Goal: Task Accomplishment & Management: Use online tool/utility

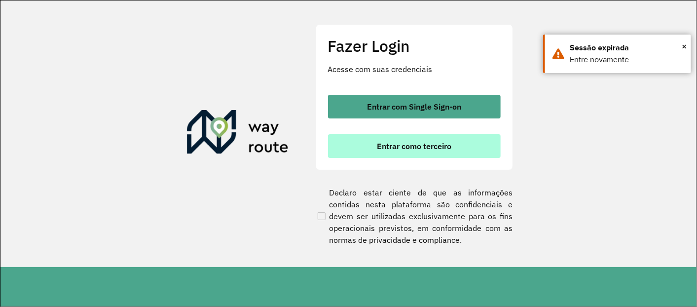
click at [410, 149] on span "Entrar como terceiro" at bounding box center [414, 146] width 74 height 8
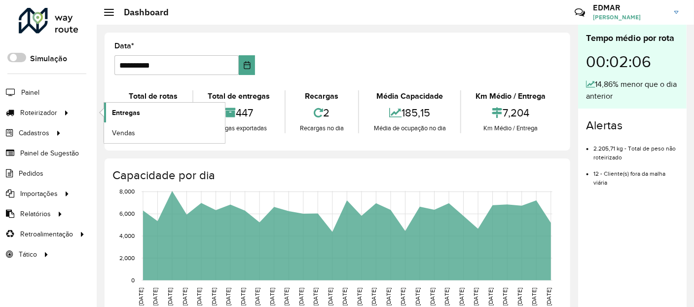
click at [134, 113] on span "Entregas" at bounding box center [126, 112] width 28 height 10
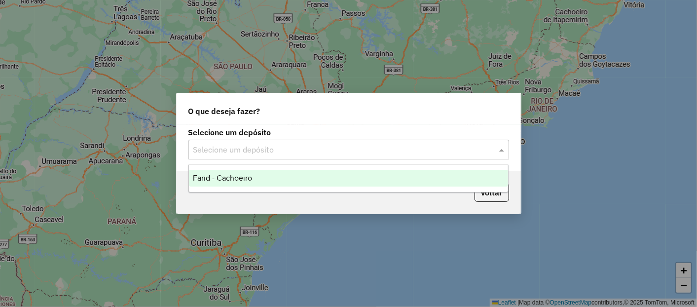
click at [260, 143] on div "Selecione um depósito" at bounding box center [348, 150] width 321 height 20
click at [238, 171] on div "Farid - Cachoeiro" at bounding box center [348, 178] width 319 height 17
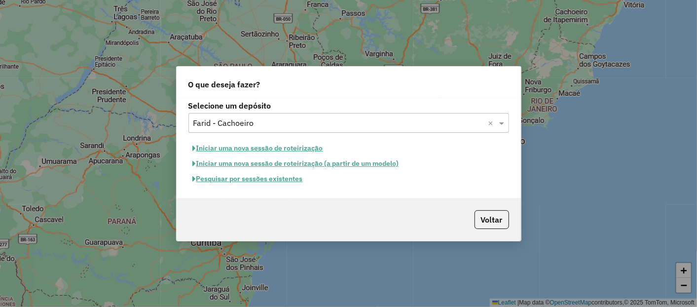
click at [222, 175] on button "Pesquisar por sessões existentes" at bounding box center [247, 178] width 119 height 15
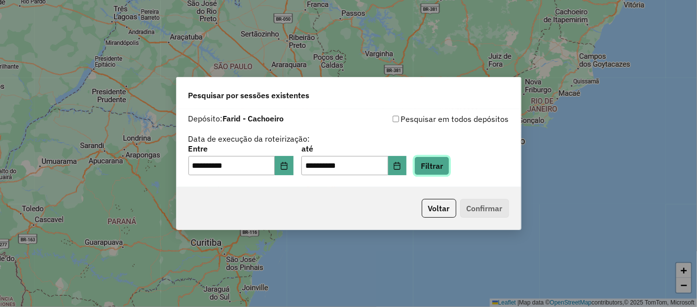
click at [449, 167] on button "Filtrar" at bounding box center [431, 165] width 35 height 19
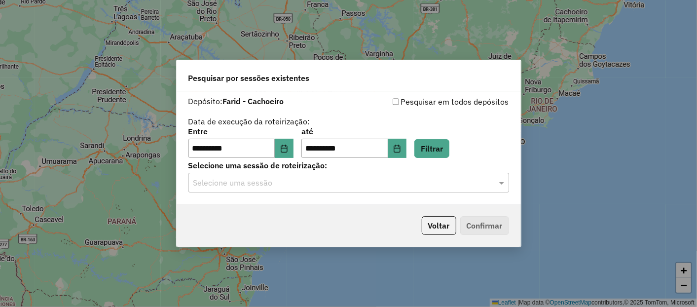
click at [244, 181] on input "text" at bounding box center [338, 183] width 291 height 12
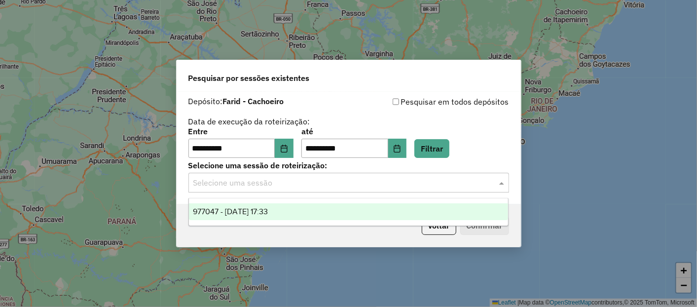
click at [241, 213] on span "977047 - 11/08/2025 17:33" at bounding box center [230, 211] width 75 height 8
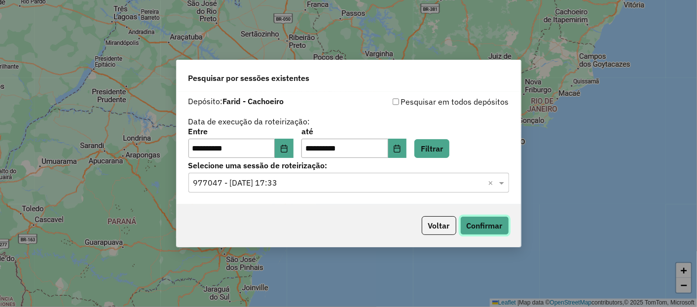
click at [490, 224] on button "Confirmar" at bounding box center [484, 225] width 49 height 19
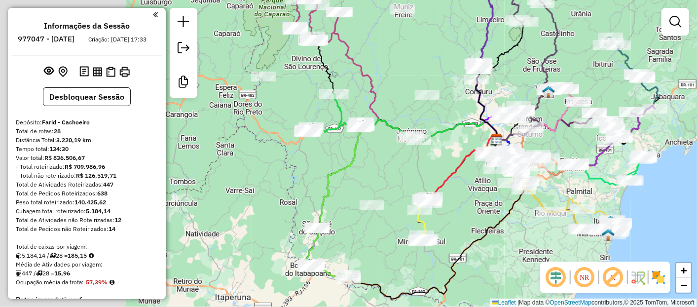
drag, startPoint x: 232, startPoint y: 164, endPoint x: 419, endPoint y: 145, distance: 187.8
click at [380, 150] on div "Janela de atendimento Grade de atendimento Capacidade Transportadoras Veículos …" at bounding box center [348, 153] width 697 height 307
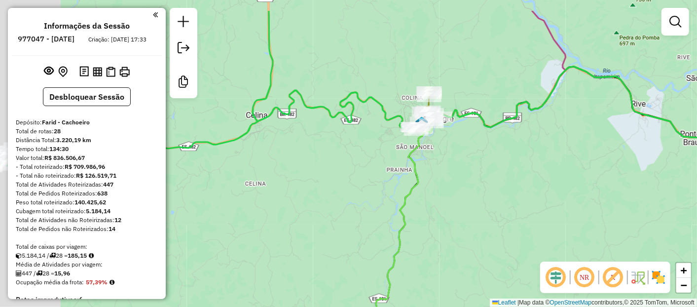
drag, startPoint x: 389, startPoint y: 109, endPoint x: 464, endPoint y: 151, distance: 86.1
click at [464, 151] on div "Janela de atendimento Grade de atendimento Capacidade Transportadoras Veículos …" at bounding box center [348, 153] width 697 height 307
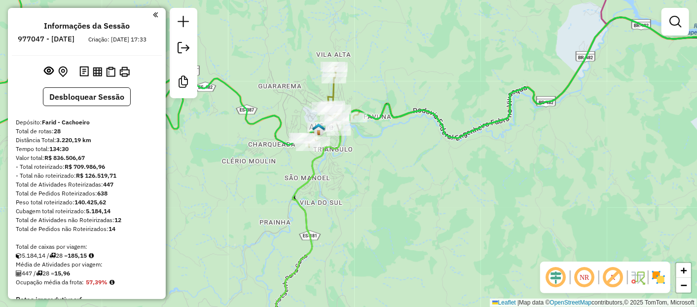
drag, startPoint x: 462, startPoint y: 183, endPoint x: 400, endPoint y: 176, distance: 62.6
click at [400, 176] on div "Janela de atendimento Grade de atendimento Capacidade Transportadoras Veículos …" at bounding box center [348, 153] width 697 height 307
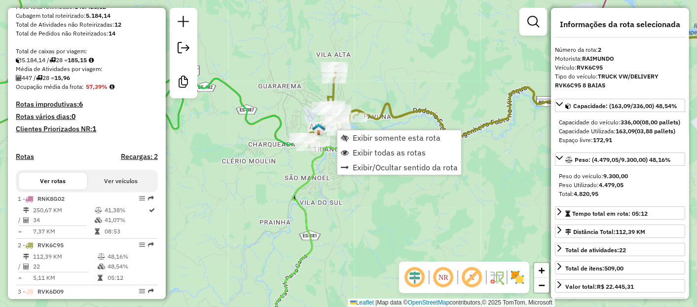
scroll to position [434, 0]
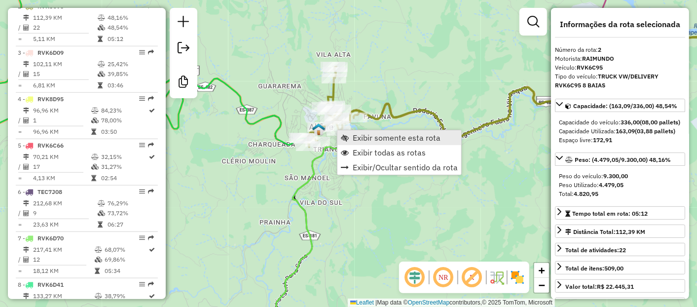
click at [406, 137] on span "Exibir somente esta rota" at bounding box center [397, 138] width 88 height 8
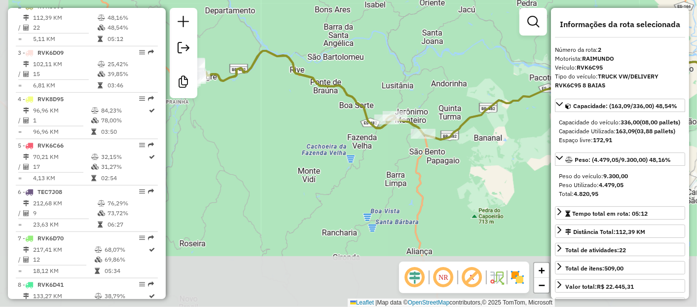
drag, startPoint x: 378, startPoint y: 212, endPoint x: 367, endPoint y: 177, distance: 36.5
click at [485, 160] on div "Janela de atendimento Grade de atendimento Capacidade Transportadoras Veículos …" at bounding box center [348, 153] width 697 height 307
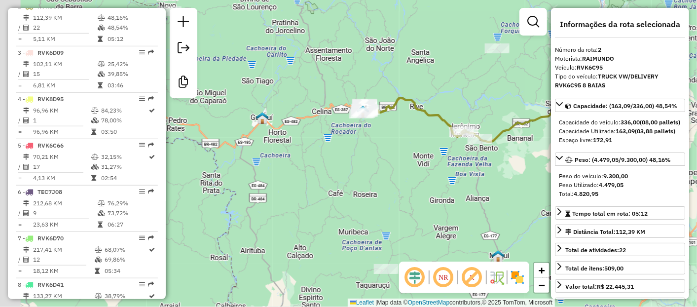
drag, startPoint x: 300, startPoint y: 176, endPoint x: 417, endPoint y: 163, distance: 117.1
click at [417, 161] on div "Janela de atendimento Grade de atendimento Capacidade Transportadoras Veículos …" at bounding box center [348, 153] width 697 height 307
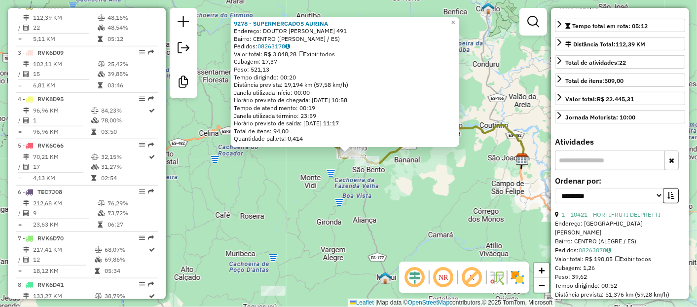
scroll to position [274, 0]
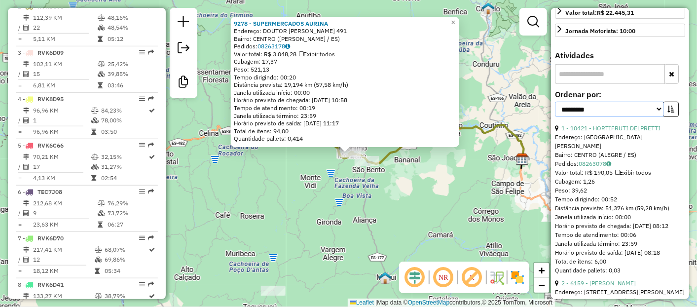
click at [610, 117] on select "**********" at bounding box center [609, 109] width 108 height 15
select select "*********"
click at [555, 115] on select "**********" at bounding box center [609, 109] width 108 height 15
click at [667, 112] on icon "button" at bounding box center [670, 109] width 7 height 7
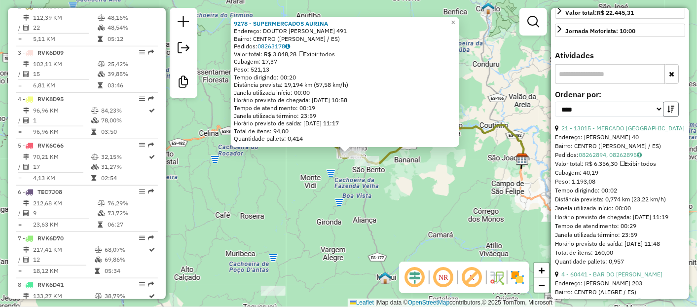
click at [670, 112] on icon "button" at bounding box center [670, 109] width 7 height 7
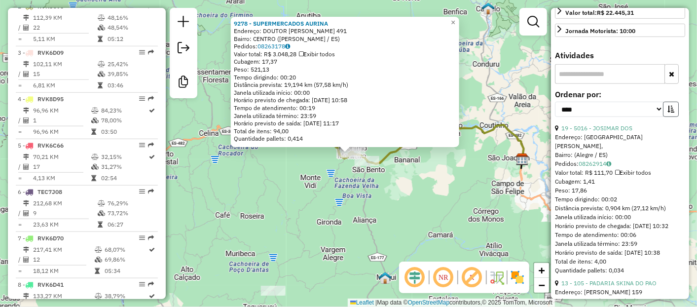
click at [670, 112] on icon "button" at bounding box center [670, 109] width 7 height 7
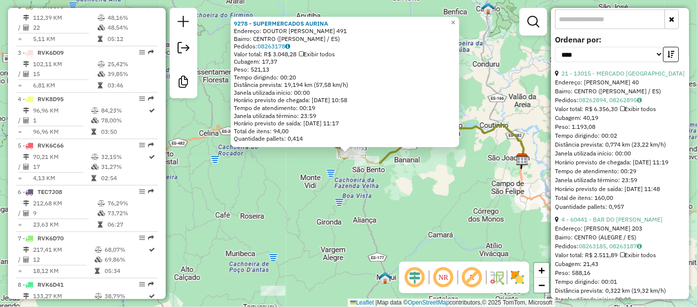
scroll to position [383, 0]
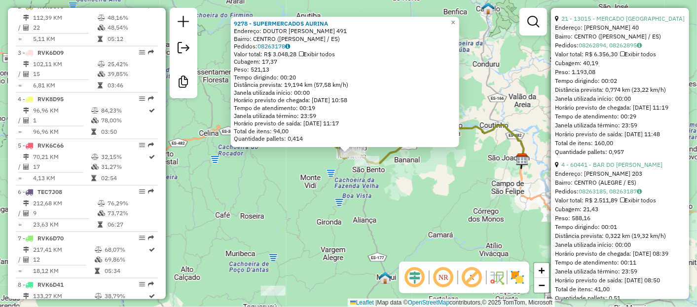
click at [399, 204] on div "9278 - SUPERMERCADOS AURINA Endereço: DOUTOR JOSE FARAH 491 Bairro: CENTRO (JER…" at bounding box center [348, 153] width 697 height 307
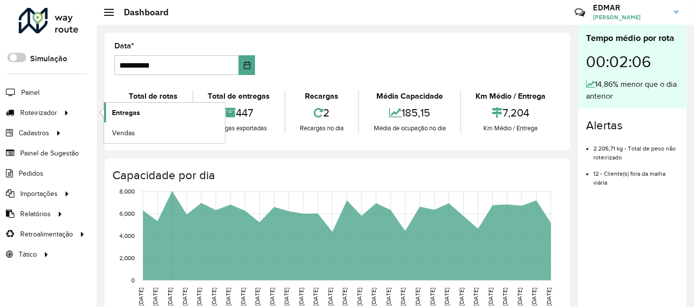
click at [119, 115] on span "Entregas" at bounding box center [126, 112] width 28 height 10
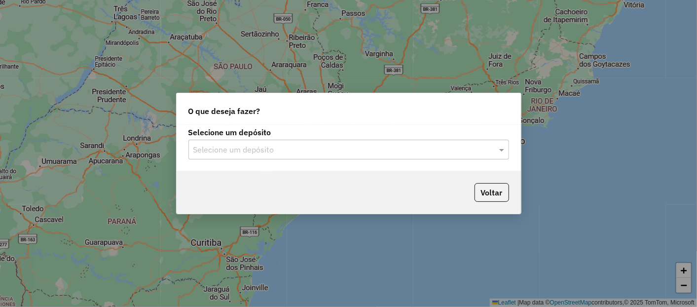
click at [252, 154] on input "text" at bounding box center [338, 150] width 291 height 12
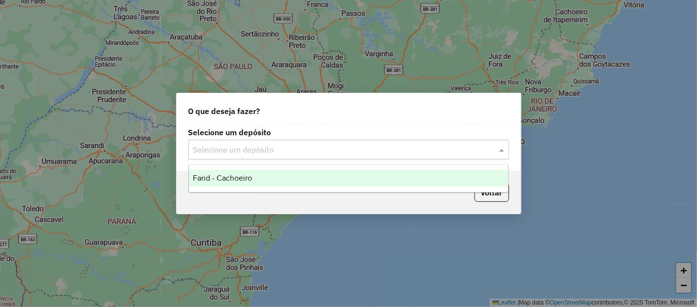
click at [236, 180] on span "Farid - Cachoeiro" at bounding box center [222, 178] width 59 height 8
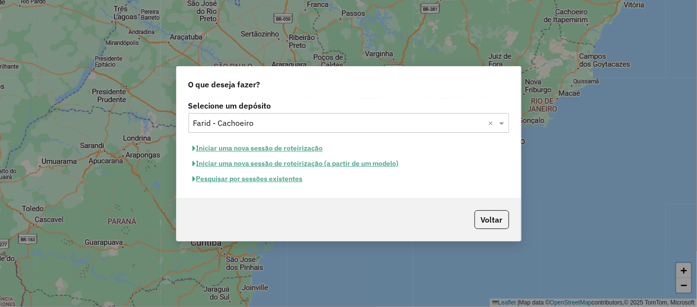
click at [213, 179] on button "Pesquisar por sessões existentes" at bounding box center [247, 178] width 119 height 15
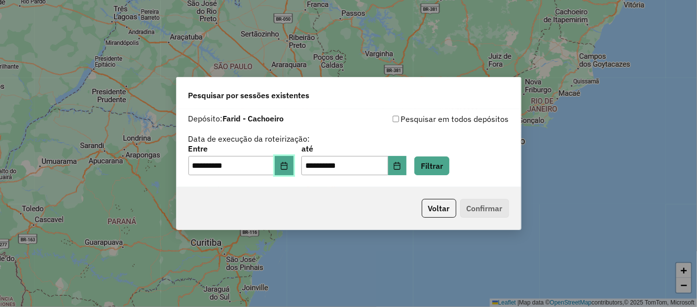
click at [288, 167] on icon "Choose Date" at bounding box center [284, 166] width 8 height 8
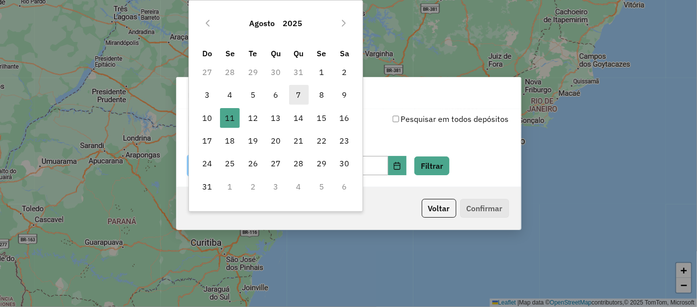
click at [298, 98] on span "7" at bounding box center [299, 95] width 20 height 20
type input "**********"
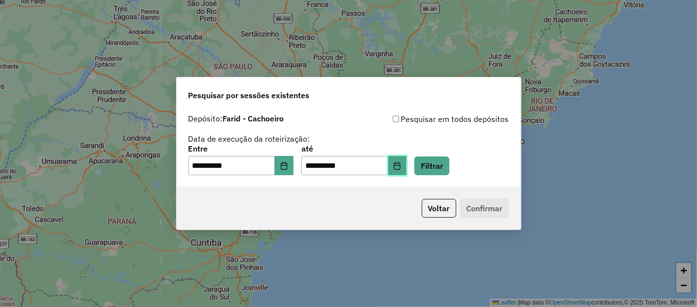
click at [406, 164] on button "Choose Date" at bounding box center [397, 166] width 19 height 20
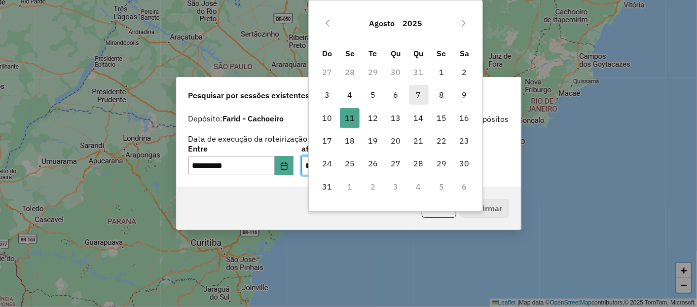
click at [421, 97] on span "7" at bounding box center [419, 95] width 20 height 20
type input "**********"
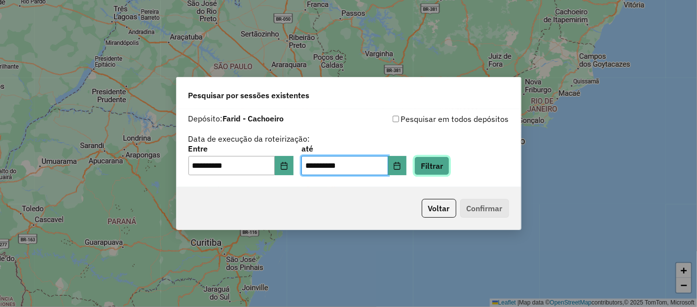
click at [448, 157] on button "Filtrar" at bounding box center [431, 165] width 35 height 19
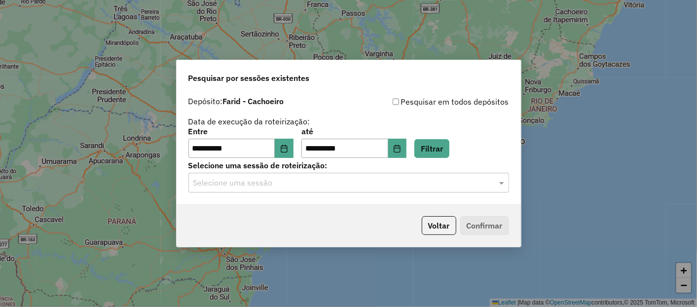
click at [259, 183] on input "text" at bounding box center [338, 183] width 291 height 12
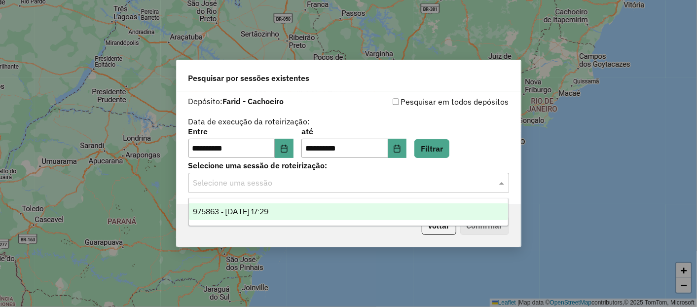
click at [224, 214] on span "975863 - 07/08/2025 17:29" at bounding box center [230, 211] width 75 height 8
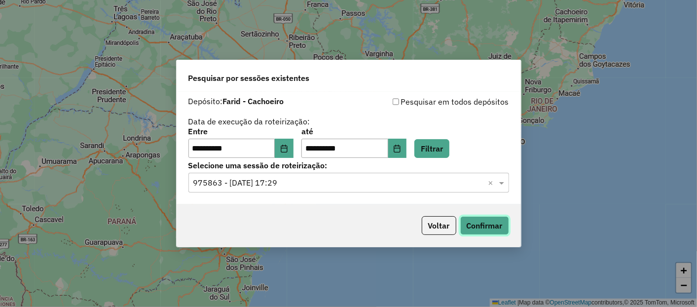
click at [480, 222] on button "Confirmar" at bounding box center [484, 225] width 49 height 19
click at [238, 149] on input "**********" at bounding box center [231, 149] width 87 height 20
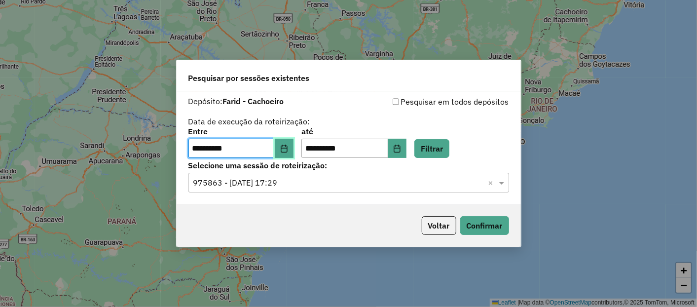
click at [288, 148] on icon "Choose Date" at bounding box center [284, 148] width 8 height 8
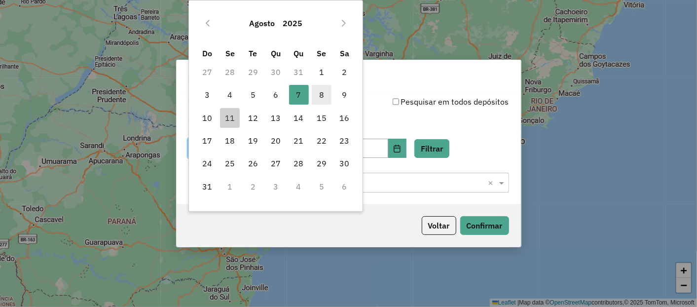
click at [318, 92] on span "8" at bounding box center [322, 95] width 20 height 20
type input "**********"
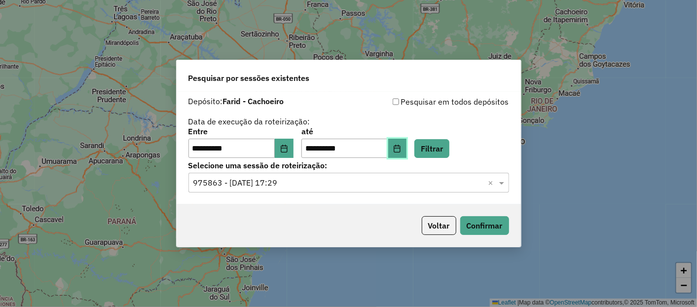
click at [401, 145] on icon "Choose Date" at bounding box center [397, 148] width 8 height 8
click at [279, 113] on div "**********" at bounding box center [348, 127] width 321 height 63
click at [445, 151] on button "Filtrar" at bounding box center [431, 148] width 35 height 19
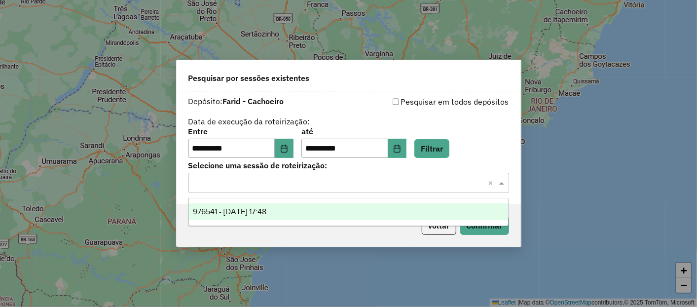
click at [255, 187] on input "text" at bounding box center [338, 183] width 291 height 12
click at [243, 212] on span "976541 - 08/08/2025 17:48" at bounding box center [229, 211] width 73 height 8
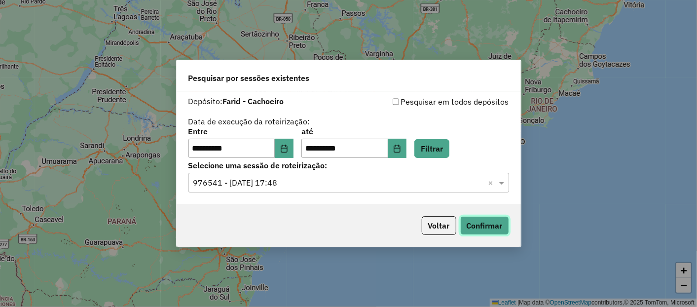
click at [468, 227] on button "Confirmar" at bounding box center [484, 225] width 49 height 19
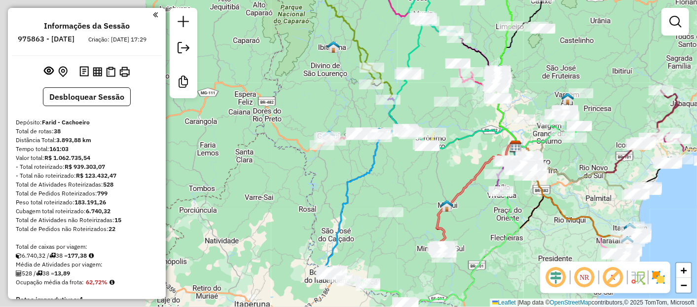
drag, startPoint x: 268, startPoint y: 207, endPoint x: 451, endPoint y: 204, distance: 182.5
click at [452, 204] on div "Janela de atendimento Grade de atendimento Capacidade Transportadoras Veículos …" at bounding box center [348, 153] width 697 height 307
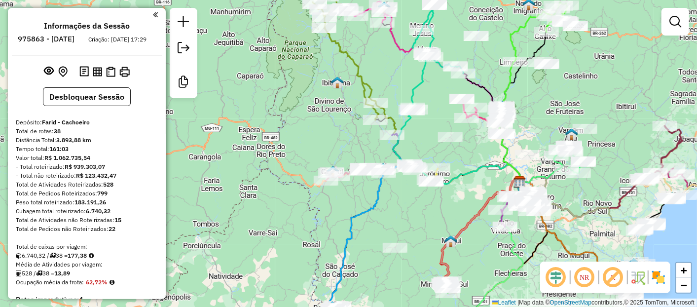
drag, startPoint x: 308, startPoint y: 200, endPoint x: 435, endPoint y: 266, distance: 142.9
click at [347, 306] on html "Aguarde... Pop-up bloqueado! Seu navegador bloqueou automáticamente a abertura …" at bounding box center [348, 153] width 697 height 307
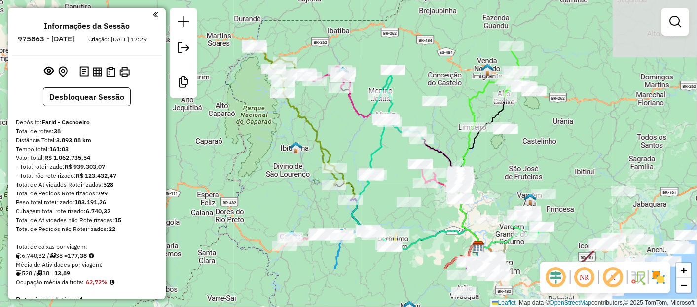
drag, startPoint x: 407, startPoint y: 224, endPoint x: 253, endPoint y: 155, distance: 168.6
click at [253, 155] on div "Janela de atendimento Grade de atendimento Capacidade Transportadoras Veículos …" at bounding box center [348, 153] width 697 height 307
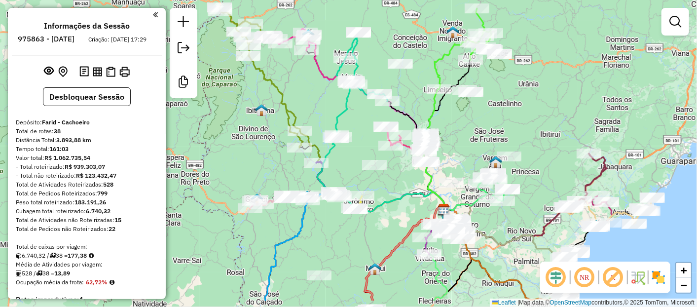
drag, startPoint x: 428, startPoint y: 217, endPoint x: 394, endPoint y: 181, distance: 48.5
click at [394, 181] on div "Janela de atendimento Grade de atendimento Capacidade Transportadoras Veículos …" at bounding box center [348, 153] width 697 height 307
select select "**********"
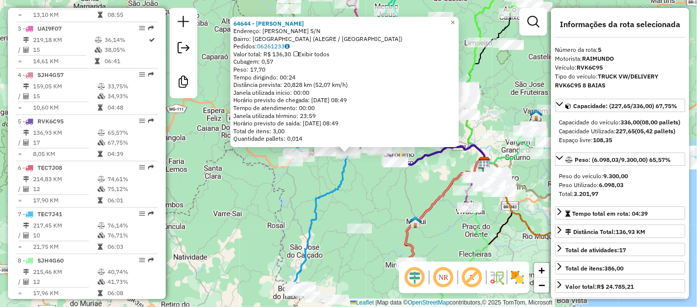
scroll to position [573, 0]
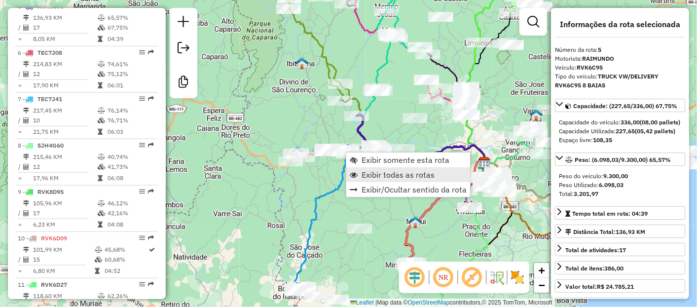
click at [376, 174] on span "Exibir todas as rotas" at bounding box center [397, 175] width 73 height 8
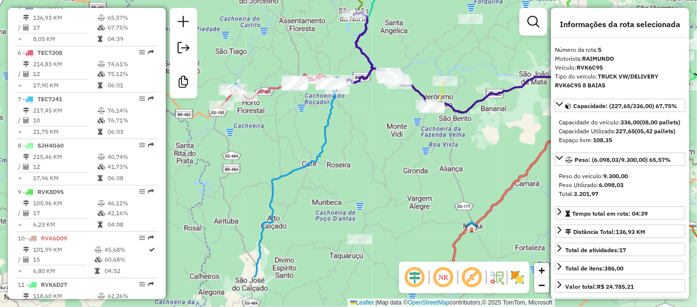
drag, startPoint x: 445, startPoint y: 184, endPoint x: 404, endPoint y: 135, distance: 64.5
click at [404, 120] on div "Janela de atendimento Grade de atendimento Capacidade Transportadoras Veículos …" at bounding box center [348, 153] width 697 height 307
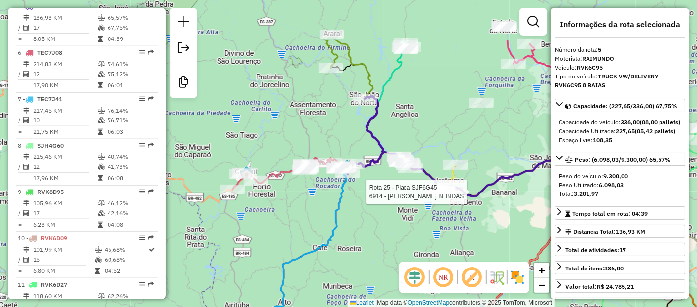
drag, startPoint x: 367, startPoint y: 161, endPoint x: 375, endPoint y: 213, distance: 51.9
click at [375, 213] on div "Rota 25 - Placa SJF6G45 6914 - XAVIER BEBIDAS Janela de atendimento Grade de at…" at bounding box center [348, 153] width 697 height 307
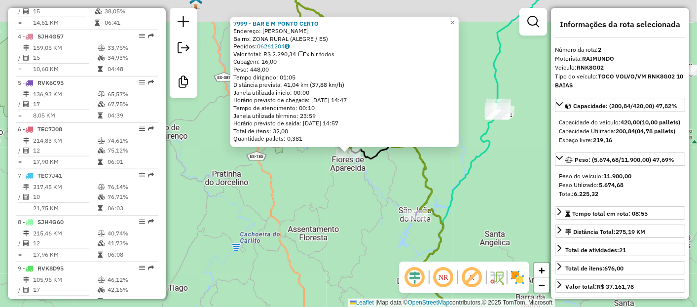
scroll to position [434, 0]
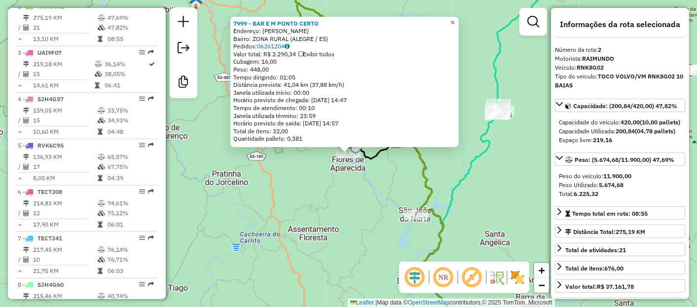
click at [455, 21] on span "×" at bounding box center [452, 22] width 4 height 8
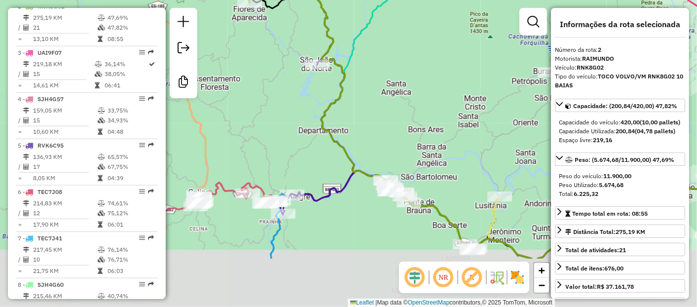
drag, startPoint x: 317, startPoint y: 187, endPoint x: 289, endPoint y: 100, distance: 90.9
click at [290, 101] on div "Janela de atendimento Grade de atendimento Capacidade Transportadoras Veículos …" at bounding box center [348, 153] width 697 height 307
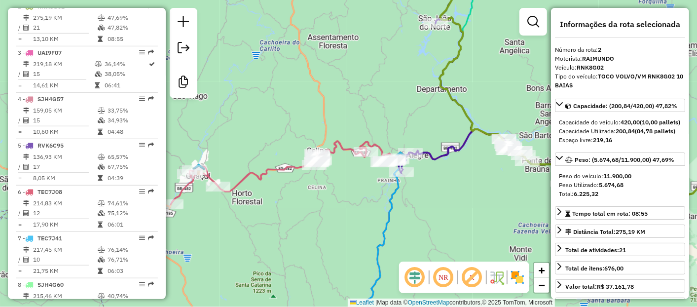
drag, startPoint x: 320, startPoint y: 222, endPoint x: 442, endPoint y: 188, distance: 127.4
click at [442, 188] on div "Janela de atendimento Grade de atendimento Capacidade Transportadoras Veículos …" at bounding box center [348, 153] width 697 height 307
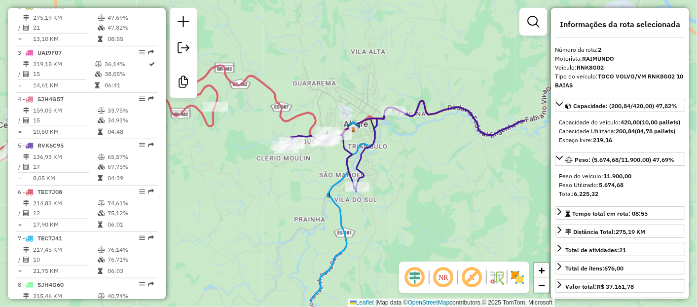
drag, startPoint x: 395, startPoint y: 181, endPoint x: 211, endPoint y: 145, distance: 187.4
click at [204, 146] on div "Janela de atendimento Grade de atendimento Capacidade Transportadoras Veículos …" at bounding box center [348, 153] width 697 height 307
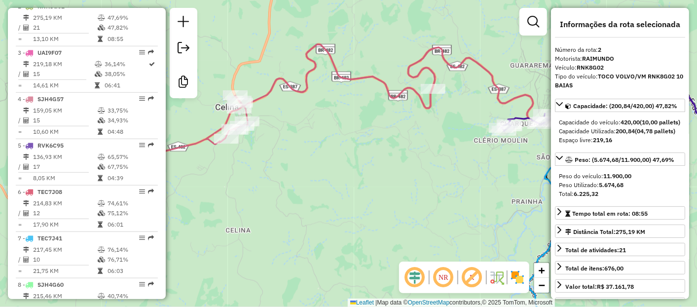
drag, startPoint x: 246, startPoint y: 188, endPoint x: 385, endPoint y: 175, distance: 139.7
click at [385, 175] on div "Janela de atendimento Grade de atendimento Capacidade Transportadoras Veículos …" at bounding box center [348, 153] width 697 height 307
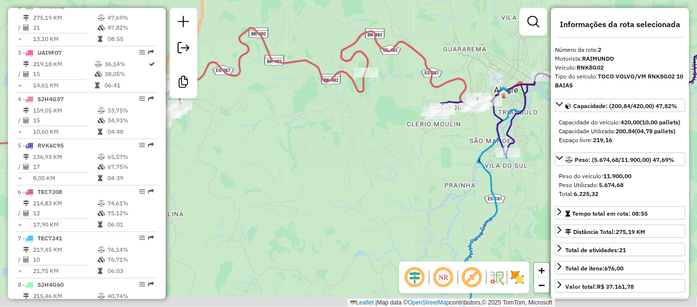
drag, startPoint x: 385, startPoint y: 175, endPoint x: 296, endPoint y: 146, distance: 92.6
click at [285, 154] on div "Janela de atendimento Grade de atendimento Capacidade Transportadoras Veículos …" at bounding box center [348, 153] width 697 height 307
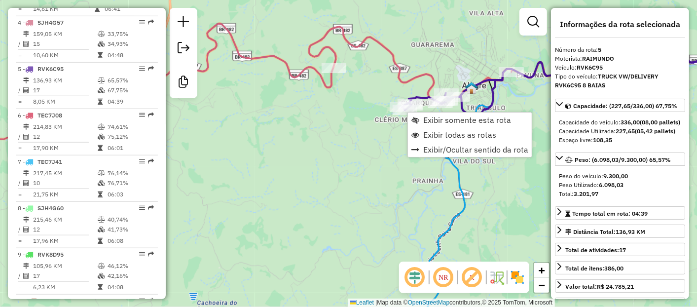
scroll to position [573, 0]
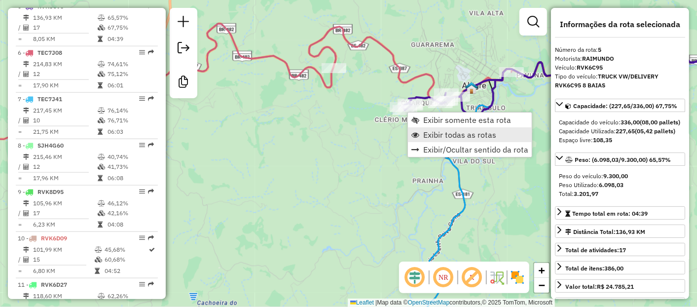
click at [449, 132] on span "Exibir todas as rotas" at bounding box center [459, 135] width 73 height 8
click at [429, 131] on span "Exibir todas as rotas" at bounding box center [458, 133] width 73 height 8
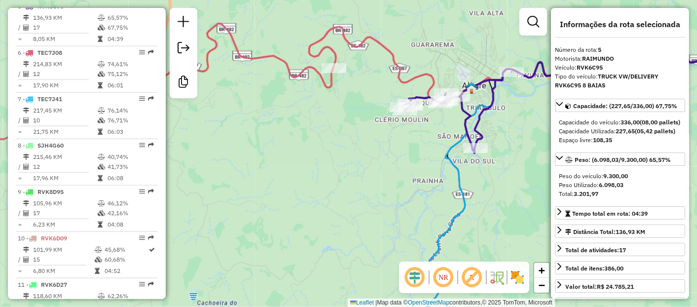
click at [317, 142] on div "Janela de atendimento Grade de atendimento Capacidade Transportadoras Veículos …" at bounding box center [348, 153] width 697 height 307
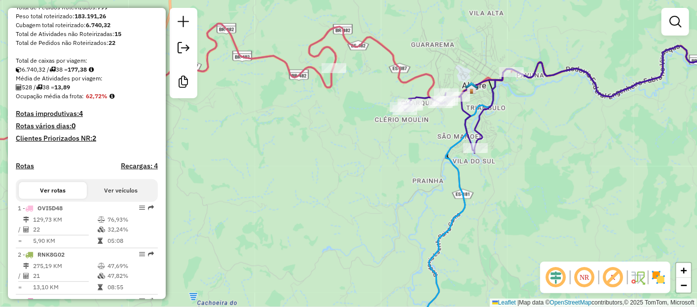
scroll to position [274, 0]
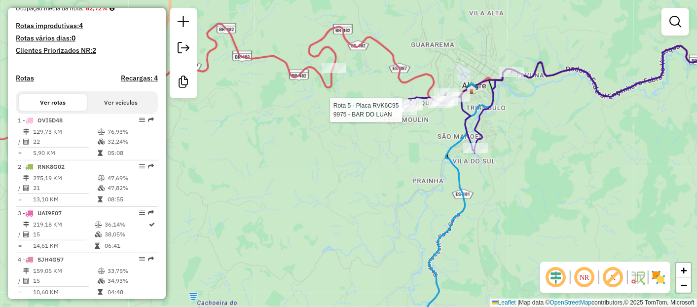
select select "**********"
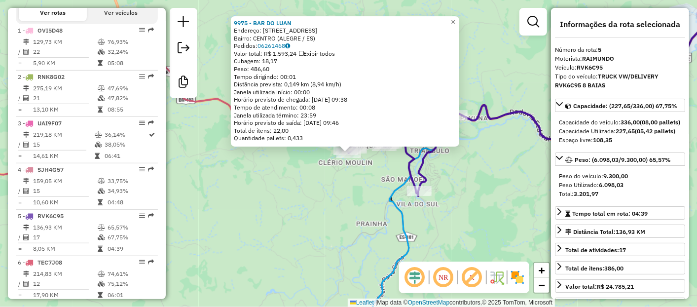
scroll to position [573, 0]
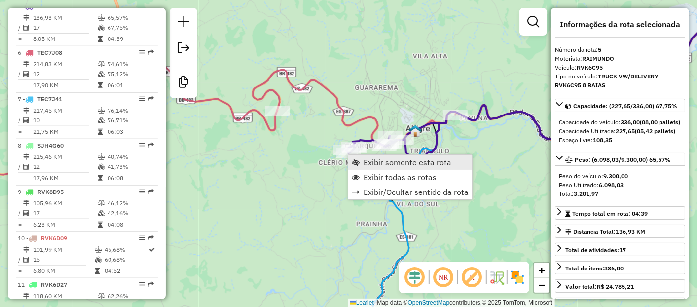
click at [383, 159] on span "Exibir somente esta rota" at bounding box center [407, 162] width 88 height 8
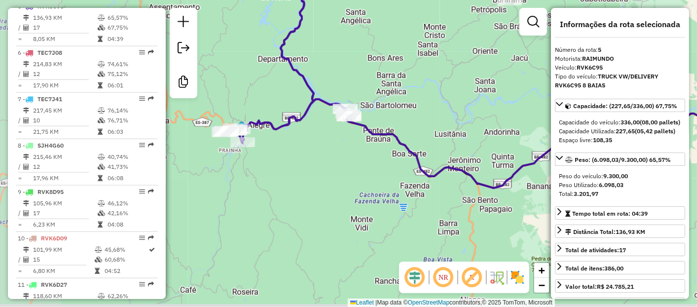
drag, startPoint x: 312, startPoint y: 160, endPoint x: 445, endPoint y: 117, distance: 140.0
click at [470, 100] on div "Janela de atendimento Grade de atendimento Capacidade Transportadoras Veículos …" at bounding box center [348, 153] width 697 height 307
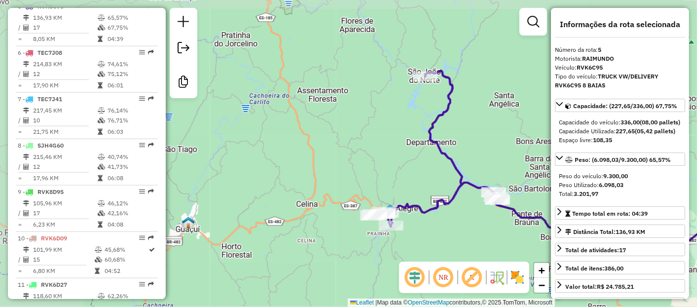
drag, startPoint x: 367, startPoint y: 187, endPoint x: 489, endPoint y: 246, distance: 135.8
click at [489, 246] on div "Janela de atendimento Grade de atendimento Capacidade Transportadoras Veículos …" at bounding box center [348, 153] width 697 height 307
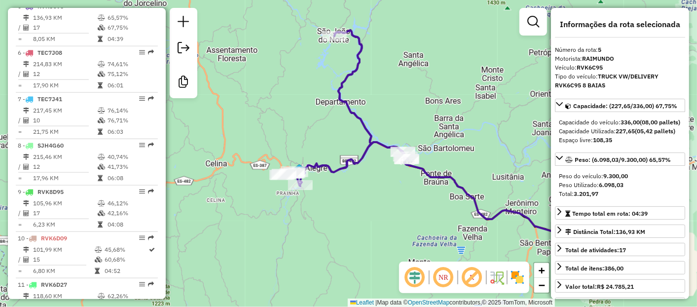
drag, startPoint x: 374, startPoint y: 172, endPoint x: 287, endPoint y: 134, distance: 94.7
click at [287, 134] on div "Janela de atendimento Grade de atendimento Capacidade Transportadoras Veículos …" at bounding box center [348, 153] width 697 height 307
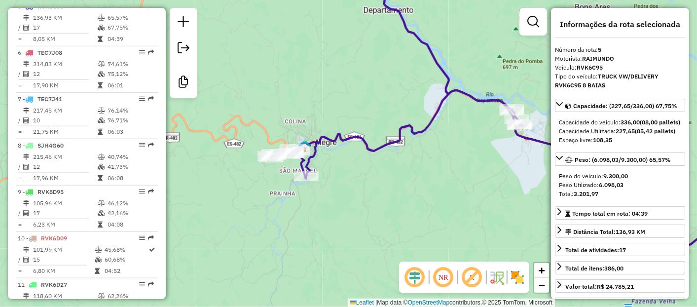
drag, startPoint x: 431, startPoint y: 159, endPoint x: 349, endPoint y: 153, distance: 82.1
click at [349, 154] on div "Rota 5 - Placa RVK6C95 64644 - JEFERSON MADRUGA Janela de atendimento Grade de …" at bounding box center [348, 153] width 697 height 307
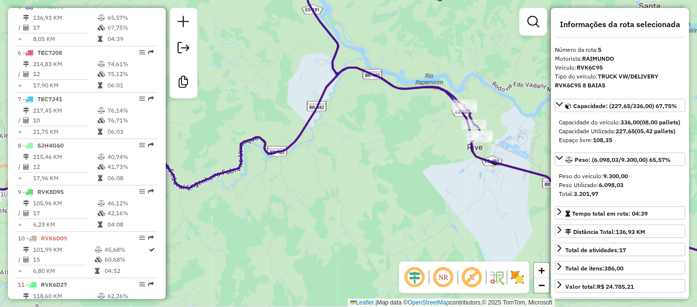
drag, startPoint x: 452, startPoint y: 206, endPoint x: 442, endPoint y: 200, distance: 11.3
click at [462, 214] on div "Janela de atendimento Grade de atendimento Capacidade Transportadoras Veículos …" at bounding box center [348, 153] width 697 height 307
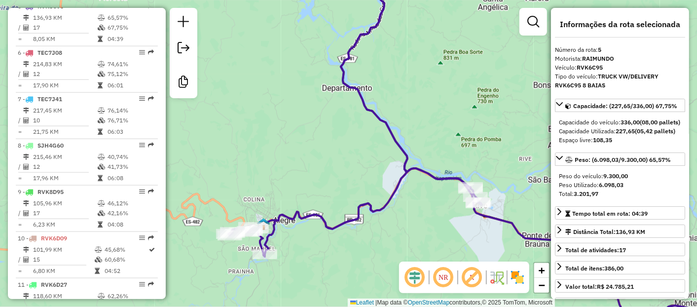
click at [389, 210] on div "Janela de atendimento Grade de atendimento Capacidade Transportadoras Veículos …" at bounding box center [348, 153] width 697 height 307
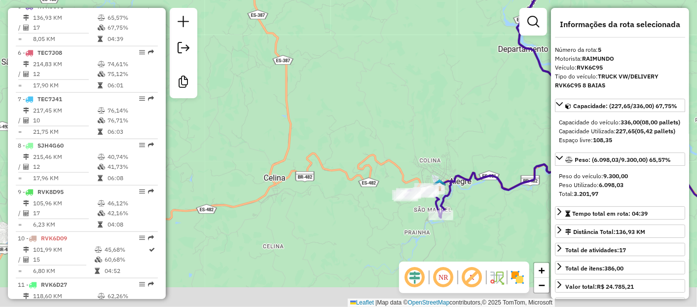
drag, startPoint x: 317, startPoint y: 189, endPoint x: 272, endPoint y: 132, distance: 72.3
click at [273, 132] on div "Janela de atendimento Grade de atendimento Capacidade Transportadoras Veículos …" at bounding box center [348, 153] width 697 height 307
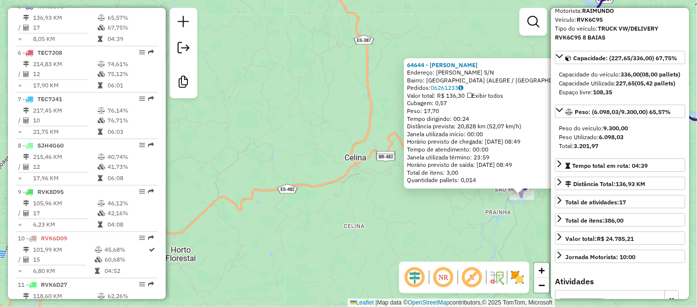
scroll to position [109, 0]
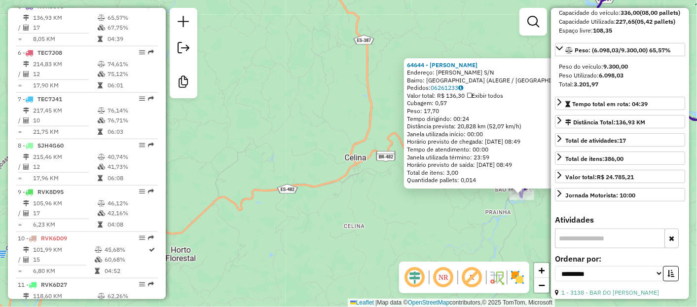
click at [445, 224] on div "64644 - JEFERSON MADRUGA Endereço: MAURICIO LACERDA S/N Bairro: VILA DO SUL (AL…" at bounding box center [348, 153] width 697 height 307
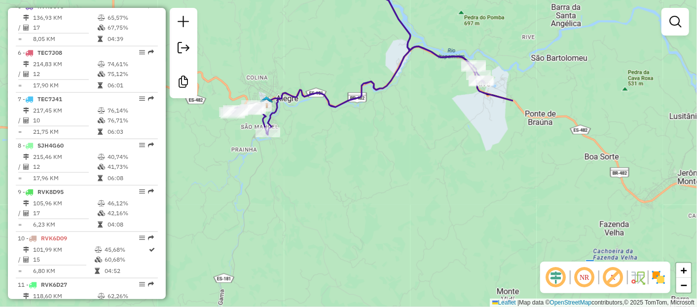
drag, startPoint x: 443, startPoint y: 231, endPoint x: 188, endPoint y: 169, distance: 262.0
click at [188, 169] on div "Janela de atendimento Grade de atendimento Capacidade Transportadoras Veículos …" at bounding box center [348, 153] width 697 height 307
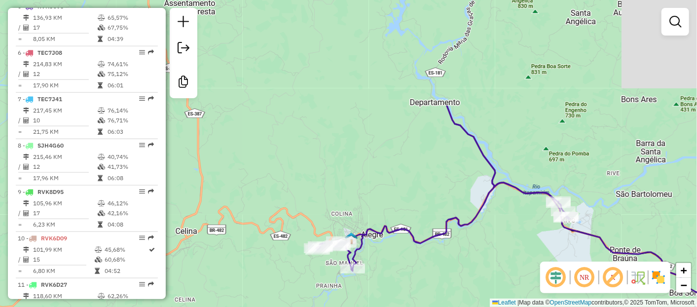
drag, startPoint x: 377, startPoint y: 95, endPoint x: 467, endPoint y: 236, distance: 167.4
click at [468, 237] on icon at bounding box center [442, 188] width 253 height 165
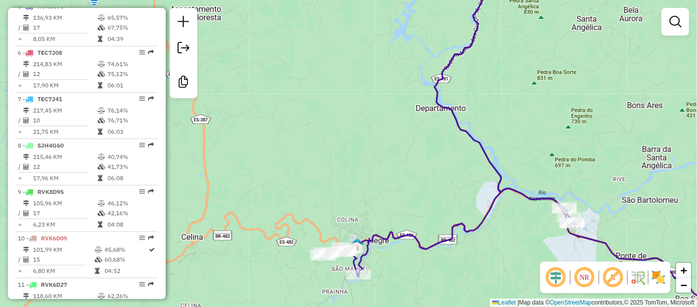
drag, startPoint x: 405, startPoint y: 144, endPoint x: 415, endPoint y: 224, distance: 80.4
click at [415, 224] on div "Janela de atendimento Grade de atendimento Capacidade Transportadoras Veículos …" at bounding box center [348, 153] width 697 height 307
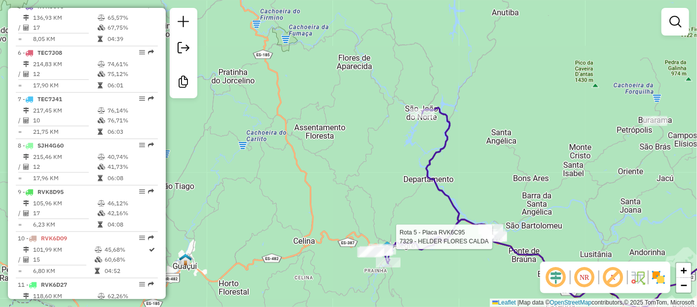
select select "**********"
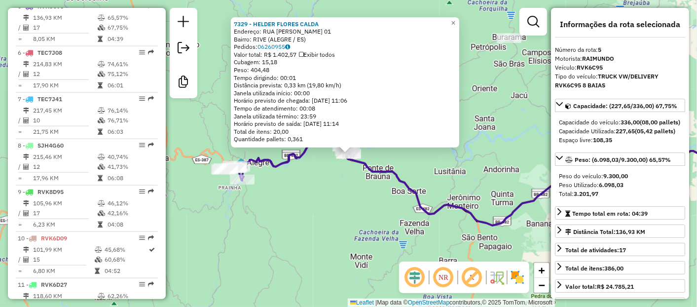
click at [475, 182] on div "7329 - HELDER FLORES CALDA Endereço: RUA EUCLIDES JACOUD 01 Bairro: RIVE (ALEGR…" at bounding box center [348, 153] width 697 height 307
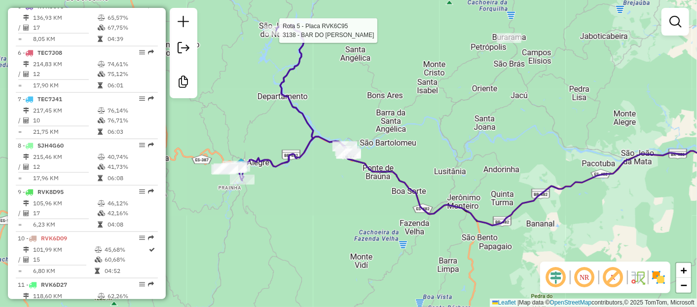
select select "**********"
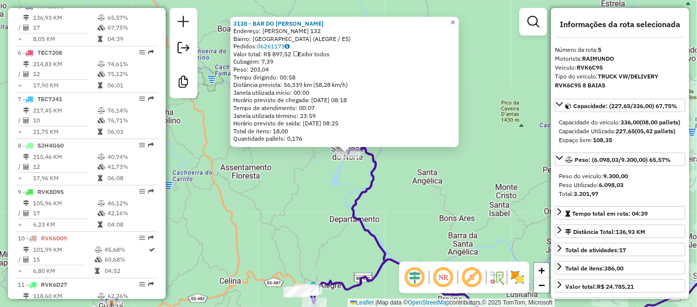
click at [455, 18] on span "×" at bounding box center [452, 22] width 4 height 8
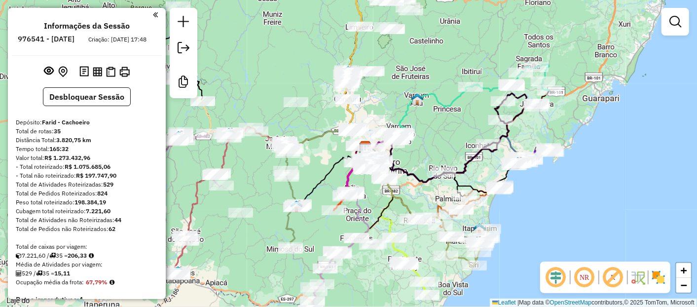
drag, startPoint x: 0, startPoint y: 0, endPoint x: 505, endPoint y: 118, distance: 519.1
click at [512, 118] on div "Janela de atendimento Grade de atendimento Capacidade Transportadoras Veículos …" at bounding box center [348, 153] width 697 height 307
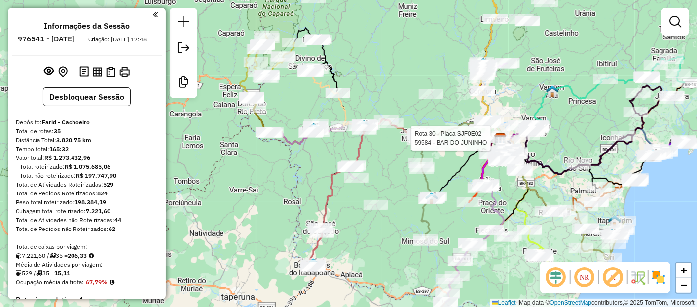
drag, startPoint x: 369, startPoint y: 152, endPoint x: 316, endPoint y: 178, distance: 59.3
click at [316, 178] on div "Rota 30 - Placa SJF0E02 59584 - BAR DO JUNINHO Janela de atendimento Grade de a…" at bounding box center [348, 153] width 697 height 307
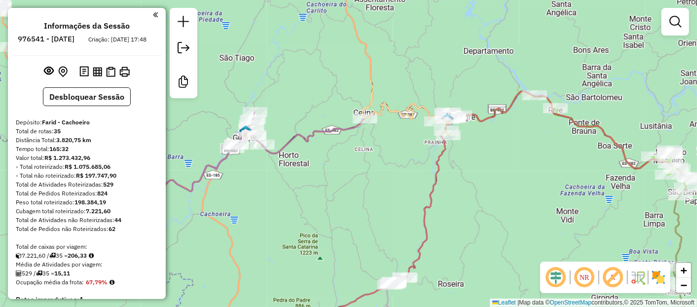
drag, startPoint x: 285, startPoint y: 94, endPoint x: 349, endPoint y: 205, distance: 127.2
click at [349, 205] on div "Rota 30 - Placa SJF0E02 59584 - BAR DO JUNINHO Janela de atendimento Grade de a…" at bounding box center [348, 153] width 697 height 307
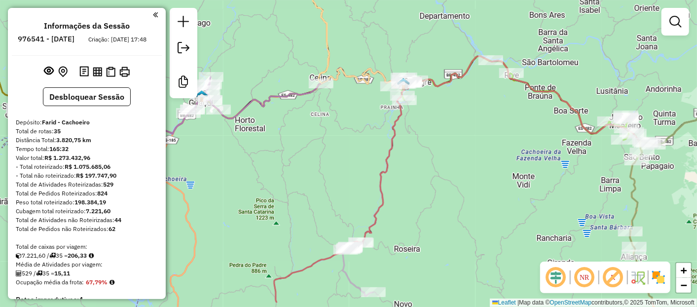
drag, startPoint x: 387, startPoint y: 193, endPoint x: 301, endPoint y: 145, distance: 98.2
click at [301, 145] on div "Rota 30 - Placa SJF0E02 59584 - BAR DO JUNINHO Janela de atendimento Grade de a…" at bounding box center [348, 153] width 697 height 307
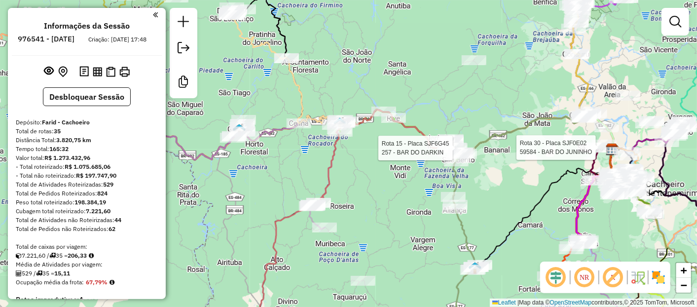
select select "**********"
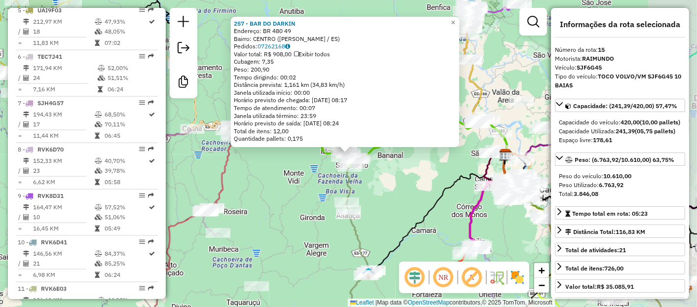
scroll to position [1034, 0]
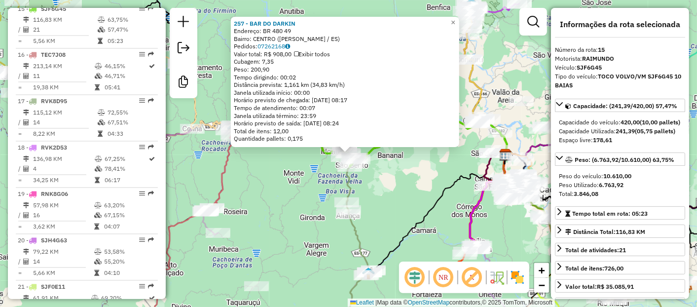
click at [304, 173] on div "257 - BAR DO DARKIN Endereço: BR 480 49 Bairro: [GEOGRAPHIC_DATA] ([PERSON_NAME…" at bounding box center [348, 153] width 697 height 307
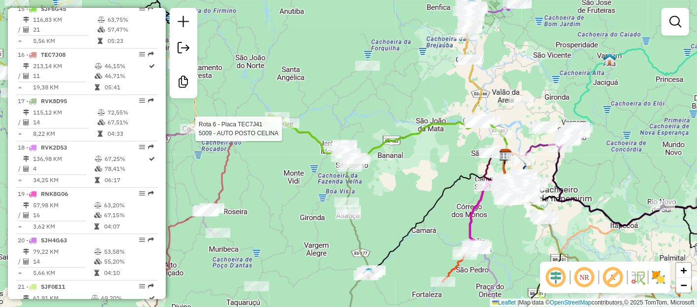
select select "**********"
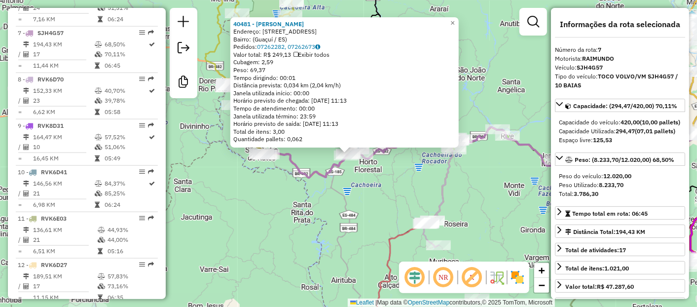
scroll to position [665, 0]
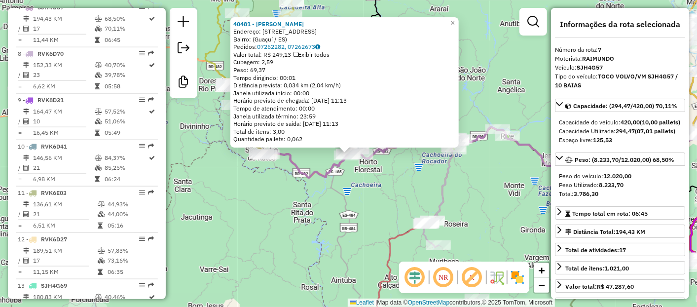
click at [375, 190] on div "40481 - [PERSON_NAME] Endereço: [STREET_ADDRESS] Pedidos: 07262282, 07262673 Va…" at bounding box center [348, 153] width 697 height 307
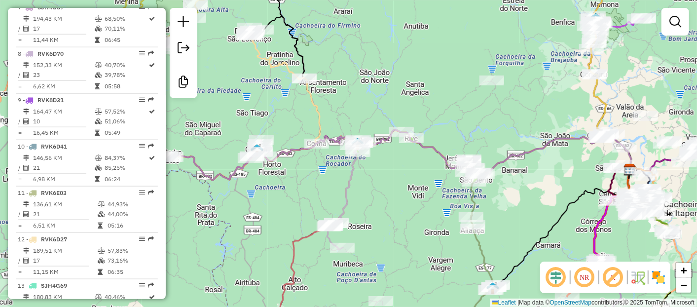
drag, startPoint x: 439, startPoint y: 189, endPoint x: 344, endPoint y: 191, distance: 95.2
click at [344, 191] on icon at bounding box center [340, 193] width 47 height 114
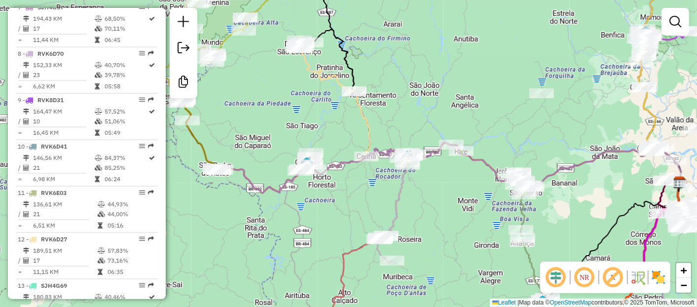
drag, startPoint x: 295, startPoint y: 220, endPoint x: 328, endPoint y: 232, distance: 34.5
click at [328, 232] on div "Janela de atendimento Grade de atendimento Capacidade Transportadoras Veículos …" at bounding box center [348, 153] width 697 height 307
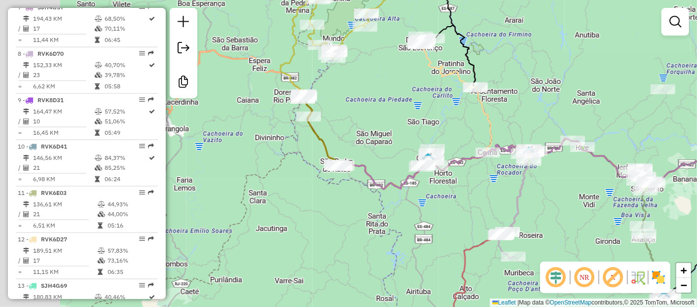
drag, startPoint x: 366, startPoint y: 203, endPoint x: 487, endPoint y: 199, distance: 121.4
click at [487, 199] on div "Janela de atendimento Grade de atendimento Capacidade Transportadoras Veículos …" at bounding box center [348, 153] width 697 height 307
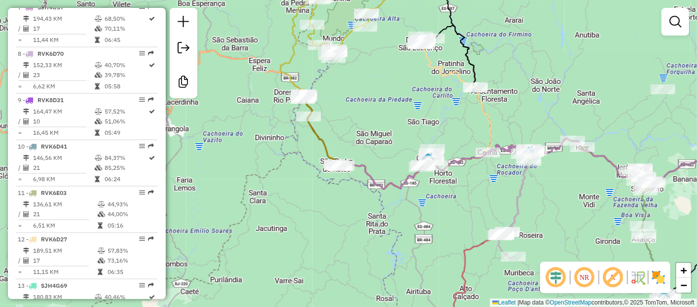
drag, startPoint x: 588, startPoint y: 214, endPoint x: 570, endPoint y: 194, distance: 26.8
click at [584, 207] on div "Janela de atendimento Grade de atendimento Capacidade Transportadoras Veículos …" at bounding box center [348, 153] width 697 height 307
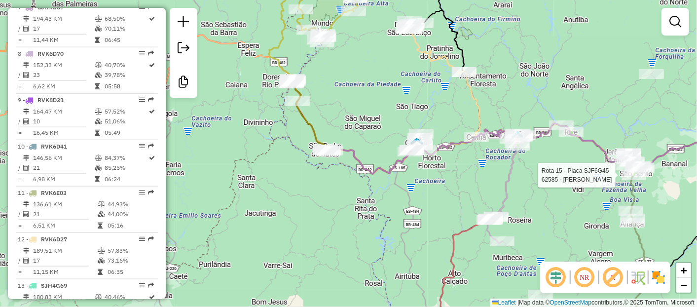
select select "**********"
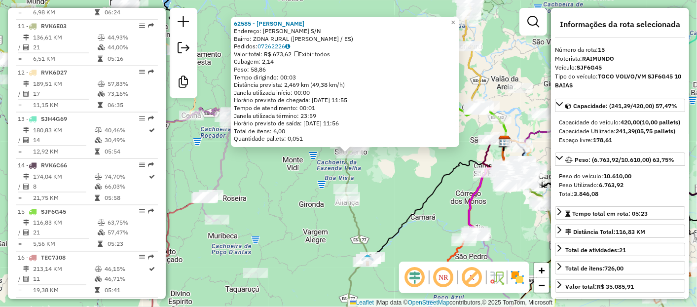
scroll to position [1034, 0]
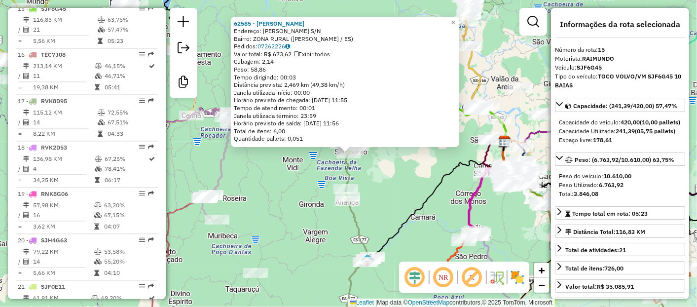
click at [419, 184] on div "62585 - [PERSON_NAME]: [PERSON_NAME] S/N Bairro: ZONA RURAL ([PERSON_NAME] / ES…" at bounding box center [348, 153] width 697 height 307
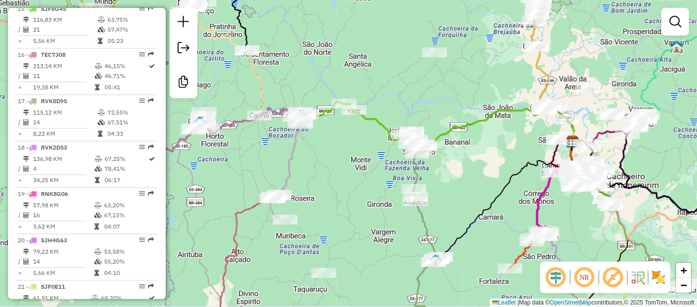
drag, startPoint x: 342, startPoint y: 98, endPoint x: 386, endPoint y: 119, distance: 49.0
click at [411, 98] on div "Janela de atendimento Grade de atendimento Capacidade Transportadoras Veículos …" at bounding box center [348, 153] width 697 height 307
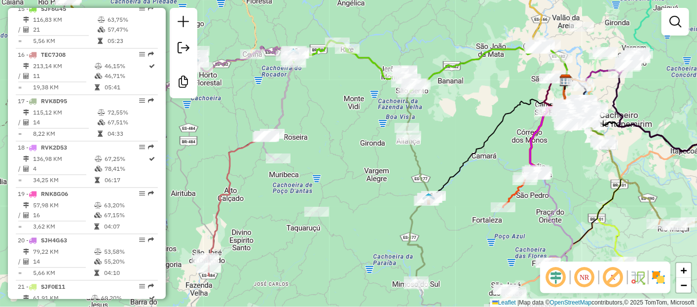
drag, startPoint x: 349, startPoint y: 272, endPoint x: 332, endPoint y: 232, distance: 43.1
click at [340, 204] on div "Janela de atendimento Grade de atendimento Capacidade Transportadoras Veículos …" at bounding box center [348, 153] width 697 height 307
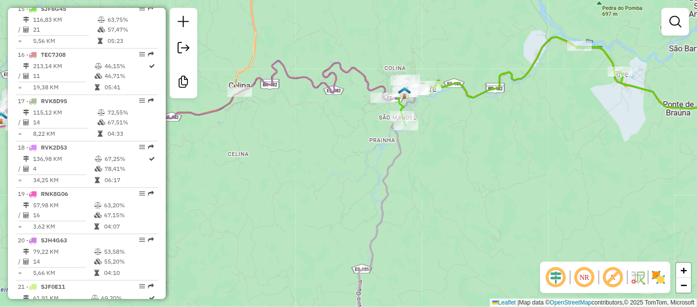
drag, startPoint x: 273, startPoint y: 62, endPoint x: 285, endPoint y: 129, distance: 68.1
click at [285, 129] on div "Janela de atendimento Grade de atendimento Capacidade Transportadoras Veículos …" at bounding box center [348, 153] width 697 height 307
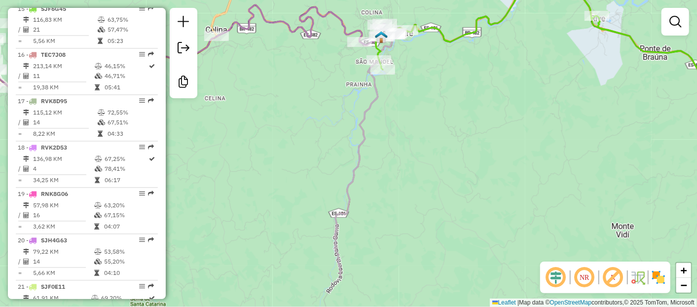
drag, startPoint x: 328, startPoint y: 127, endPoint x: 315, endPoint y: 140, distance: 19.2
click at [315, 140] on div "Janela de atendimento Grade de atendimento Capacidade Transportadoras Veículos …" at bounding box center [348, 153] width 697 height 307
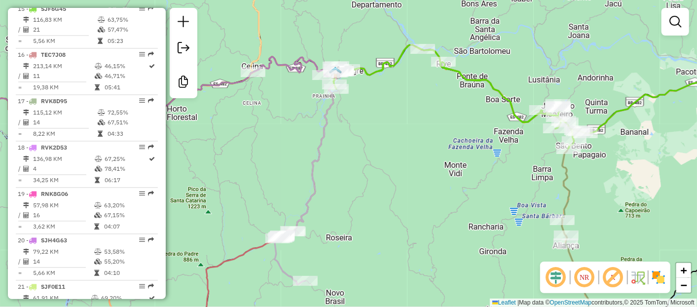
drag, startPoint x: 269, startPoint y: 91, endPoint x: 329, endPoint y: 95, distance: 60.8
click at [329, 96] on div "Janela de atendimento Grade de atendimento Capacidade Transportadoras Veículos …" at bounding box center [348, 153] width 697 height 307
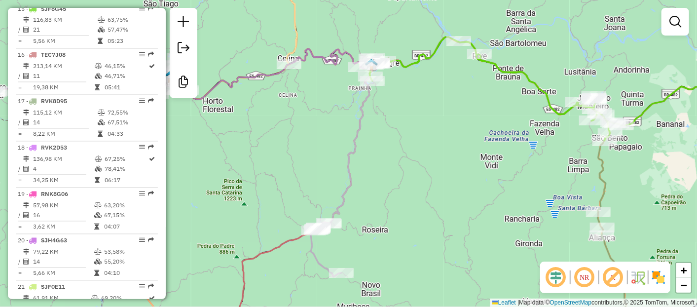
drag, startPoint x: 359, startPoint y: 119, endPoint x: 334, endPoint y: 107, distance: 28.7
click at [334, 107] on div "Janela de atendimento Grade de atendimento Capacidade Transportadoras Veículos …" at bounding box center [348, 153] width 697 height 307
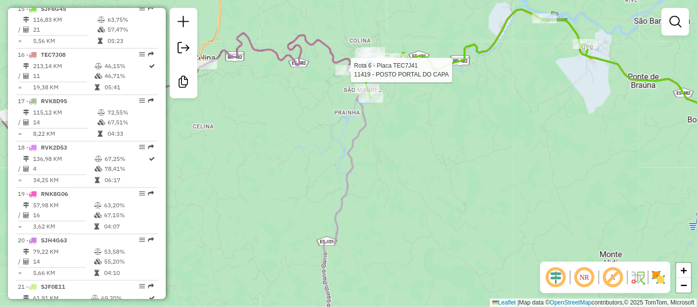
select select "**********"
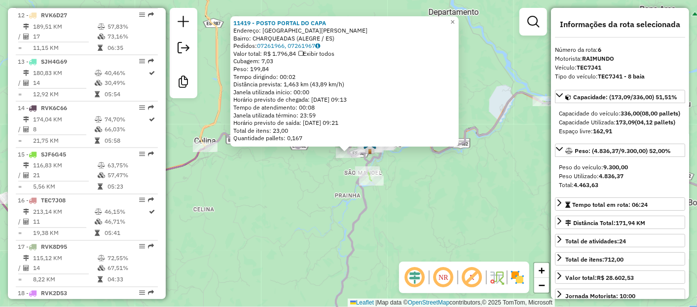
scroll to position [618, 0]
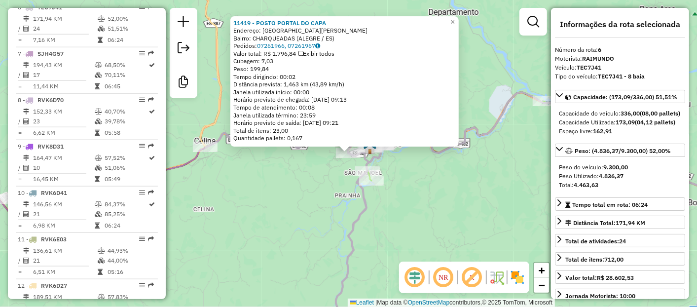
drag, startPoint x: 598, startPoint y: 196, endPoint x: 637, endPoint y: 192, distance: 39.6
click at [637, 180] on div "Peso Utilizado: 4.836,37" at bounding box center [620, 176] width 122 height 9
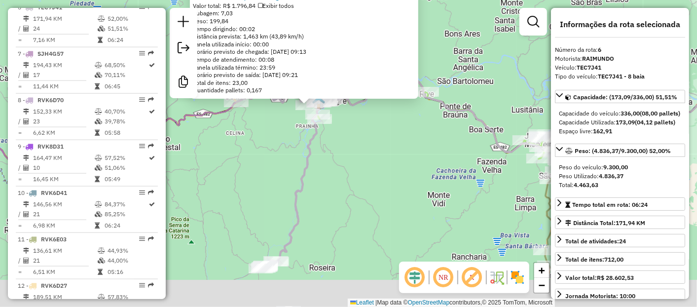
drag, startPoint x: 320, startPoint y: 237, endPoint x: 295, endPoint y: 164, distance: 76.6
click at [296, 160] on div "11419 - POSTO PORTAL DO CAPA Endereço: RUA [PERSON_NAME] SN Bairro: CHARQUEADAS…" at bounding box center [348, 153] width 697 height 307
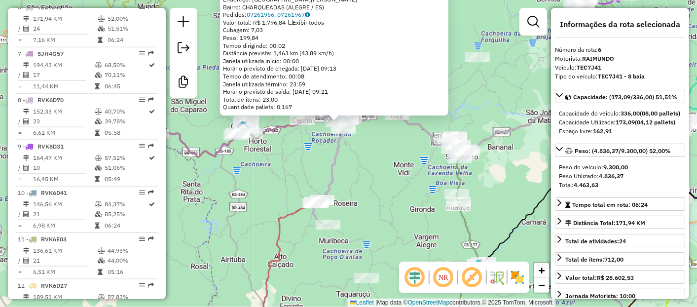
drag, startPoint x: 414, startPoint y: 70, endPoint x: 432, endPoint y: 134, distance: 66.5
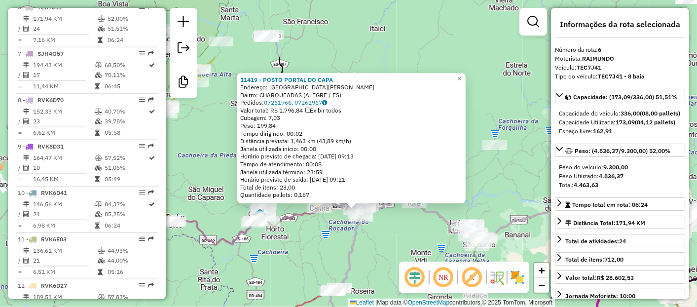
drag, startPoint x: 432, startPoint y: 134, endPoint x: 427, endPoint y: 218, distance: 84.5
click at [430, 247] on div "11419 - POSTO PORTAL DO CAPA Endereço: RUA [PERSON_NAME] SN Bairro: CHARQUEADAS…" at bounding box center [348, 153] width 697 height 307
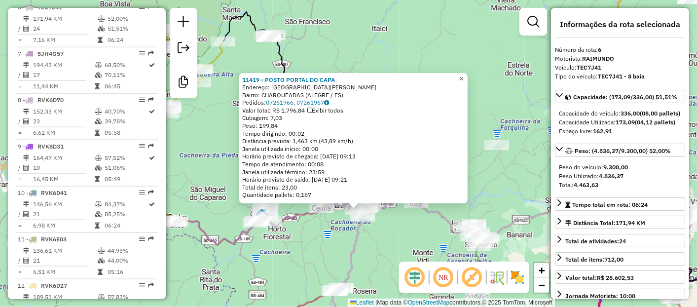
click at [463, 75] on span "×" at bounding box center [461, 78] width 4 height 8
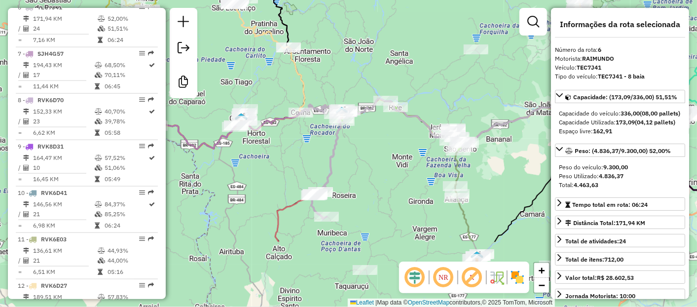
drag, startPoint x: 416, startPoint y: 210, endPoint x: 384, endPoint y: 75, distance: 137.8
click at [384, 70] on div "Rota 15 - Placa SJF6G45 31259 - HORTIFRUTI RIVE Janela de atendimento Grade de …" at bounding box center [348, 153] width 697 height 307
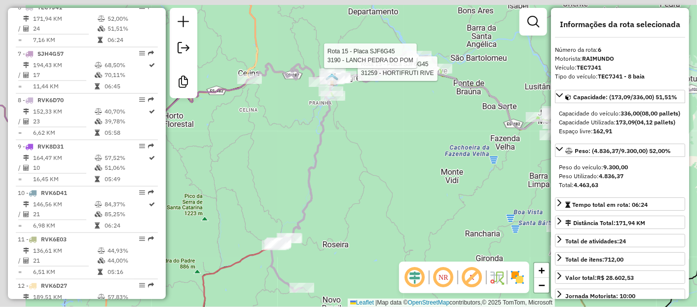
drag, startPoint x: 345, startPoint y: 92, endPoint x: 393, endPoint y: 176, distance: 96.8
click at [393, 176] on div "Rota 15 - Placa SJF6G45 31259 - HORTIFRUTI RIVE Rota 15 - Placa SJF6G45 3190 - …" at bounding box center [348, 153] width 697 height 307
